Goal: Information Seeking & Learning: Learn about a topic

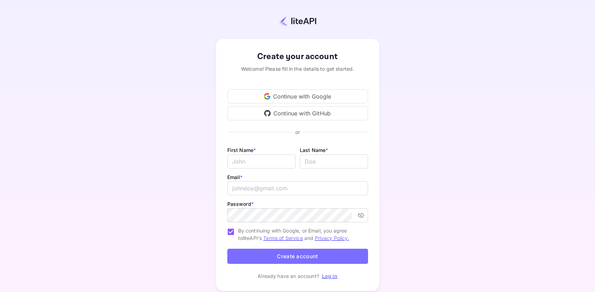
click at [284, 99] on div "Continue with Google" at bounding box center [297, 96] width 141 height 14
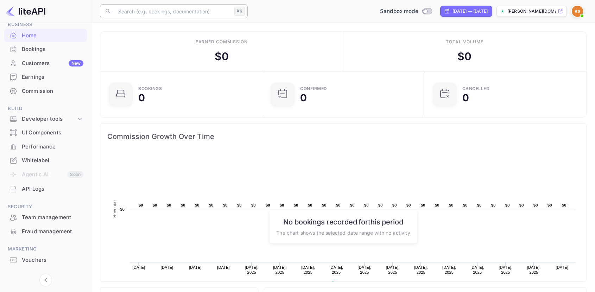
scroll to position [35, 0]
click at [44, 117] on div "Developer tools" at bounding box center [49, 117] width 55 height 8
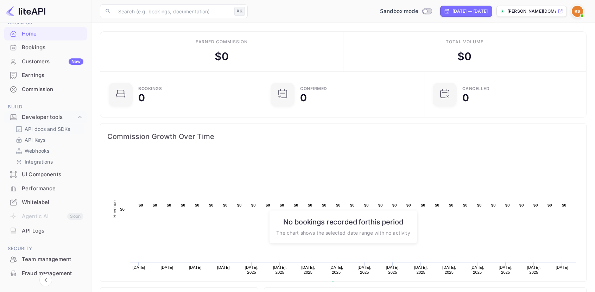
click at [52, 129] on p "API docs and SDKs" at bounding box center [48, 128] width 46 height 7
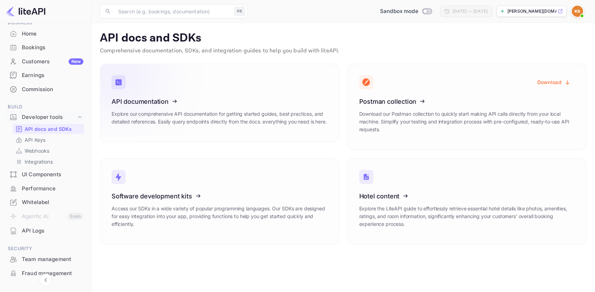
click at [183, 108] on icon at bounding box center [154, 100] width 109 height 72
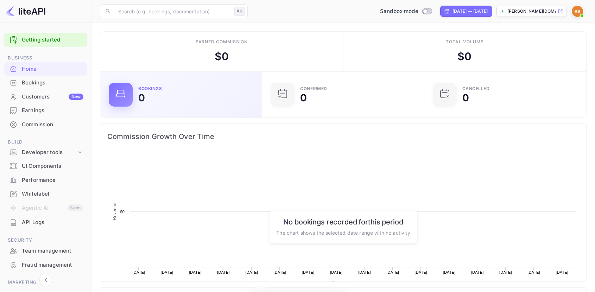
scroll to position [114, 158]
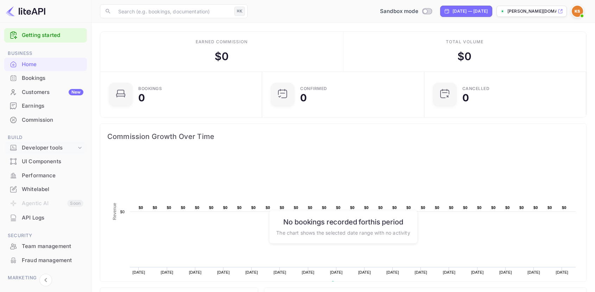
click at [46, 155] on li "UI Components" at bounding box center [45, 161] width 83 height 14
click at [48, 152] on div "Developer tools" at bounding box center [49, 149] width 55 height 8
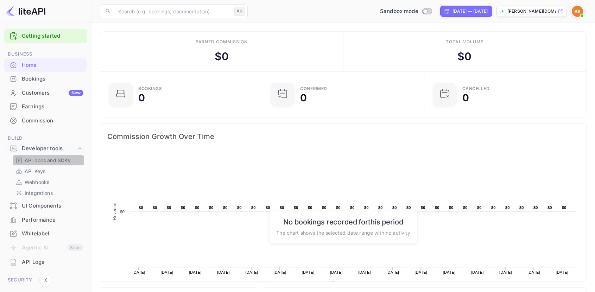
click at [51, 163] on p "API docs and SDKs" at bounding box center [48, 160] width 46 height 7
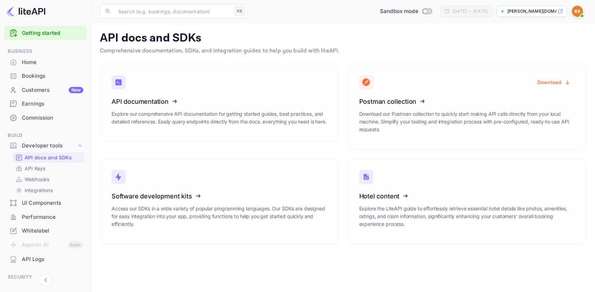
scroll to position [4, 0]
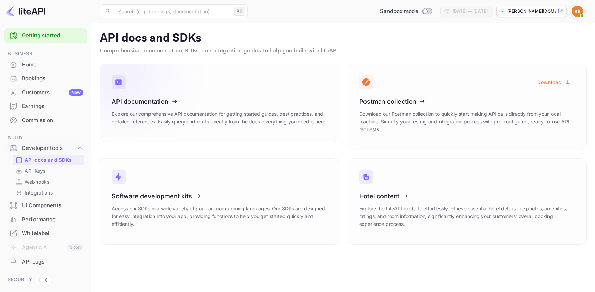
click at [223, 126] on p "Explore our comprehensive API documentation for getting started guides, best pr…" at bounding box center [220, 117] width 216 height 15
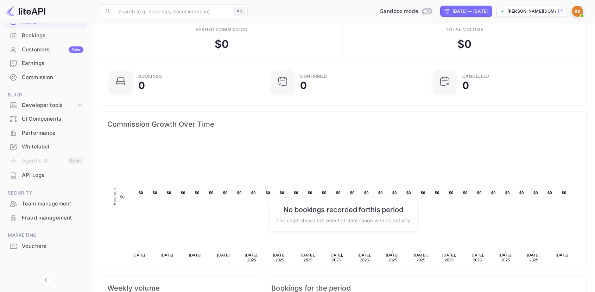
scroll to position [14, 0]
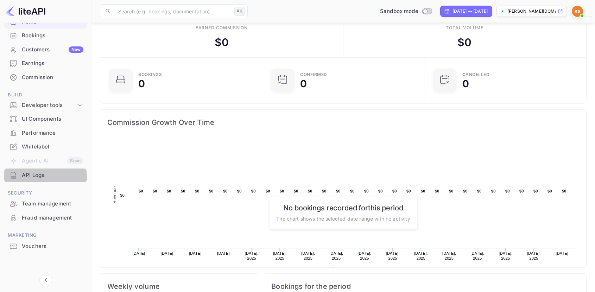
click at [39, 177] on div "API Logs" at bounding box center [53, 175] width 62 height 8
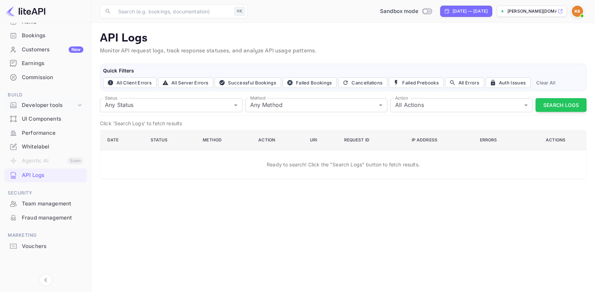
click at [44, 108] on div "Developer tools" at bounding box center [49, 105] width 55 height 8
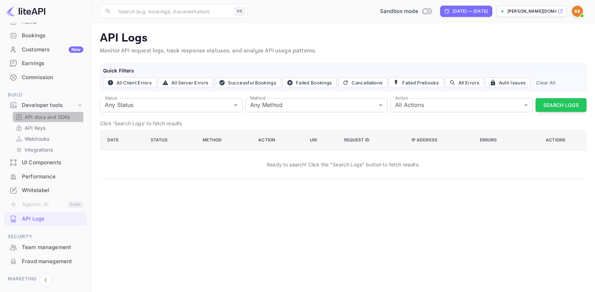
click at [42, 117] on p "API docs and SDKs" at bounding box center [48, 116] width 46 height 7
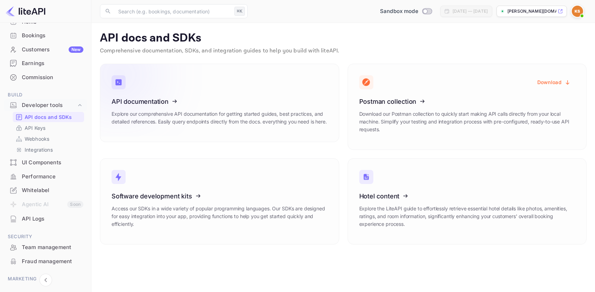
click at [156, 109] on icon at bounding box center [154, 100] width 109 height 72
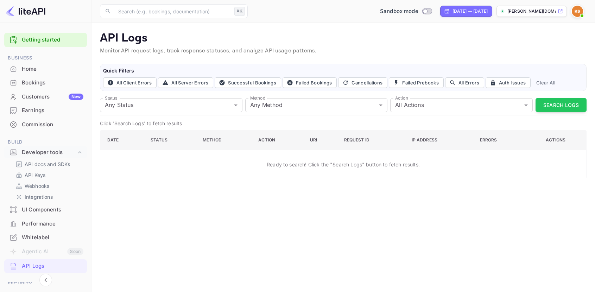
click at [30, 71] on div "Home" at bounding box center [53, 69] width 62 height 8
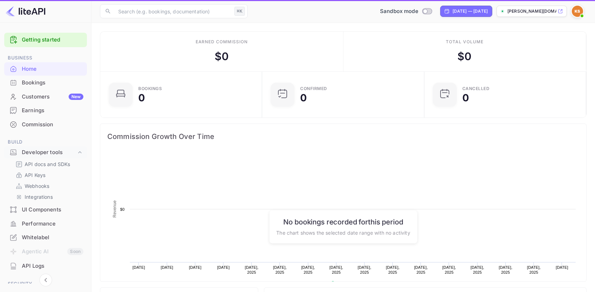
scroll to position [114, 158]
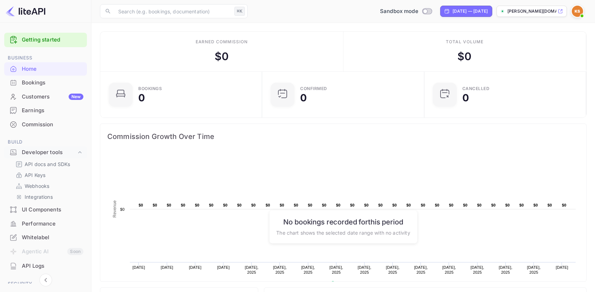
click at [24, 66] on div "Home" at bounding box center [53, 69] width 62 height 8
click at [37, 38] on link "Getting started" at bounding box center [53, 40] width 62 height 8
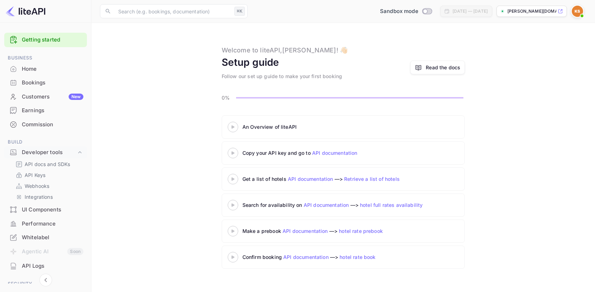
click at [326, 156] on link "API documentation" at bounding box center [334, 153] width 45 height 6
click at [46, 174] on link "API Keys" at bounding box center [48, 174] width 66 height 7
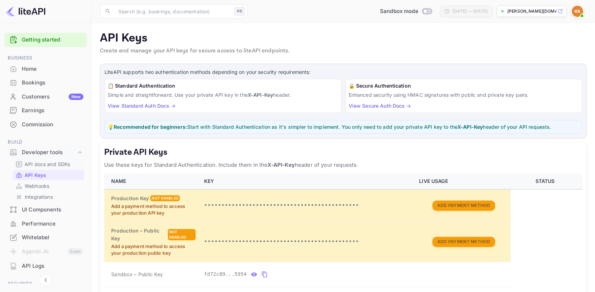
click at [60, 165] on p "API docs and SDKs" at bounding box center [48, 163] width 46 height 7
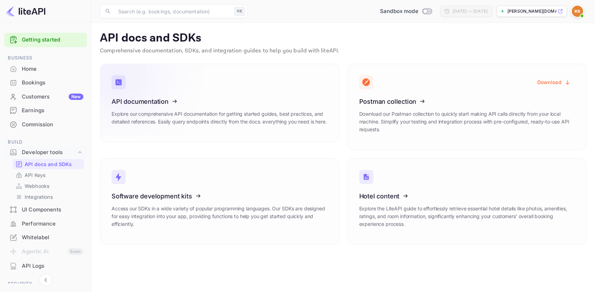
click at [171, 118] on icon at bounding box center [154, 100] width 109 height 72
